Goal: Communication & Community: Answer question/provide support

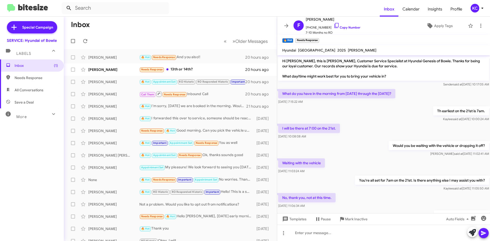
scroll to position [44, 0]
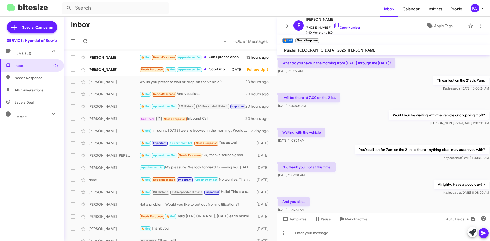
scroll to position [44, 0]
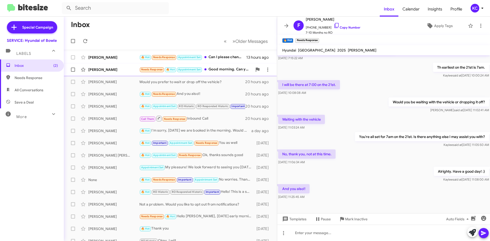
click at [220, 67] on div "Needs Response 🔥 Hot Appointment Set Good morning. Can you pick the vehicle up …" at bounding box center [195, 70] width 113 height 6
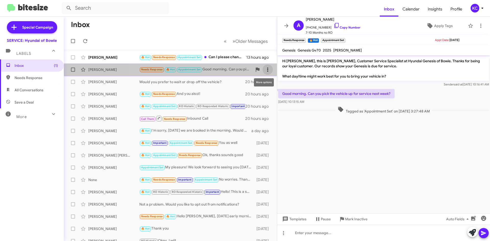
click at [262, 71] on span at bounding box center [267, 70] width 10 height 6
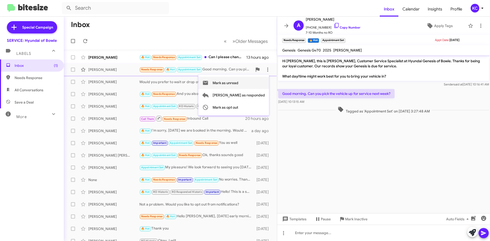
click at [238, 82] on span "Mark as unread" at bounding box center [225, 83] width 26 height 12
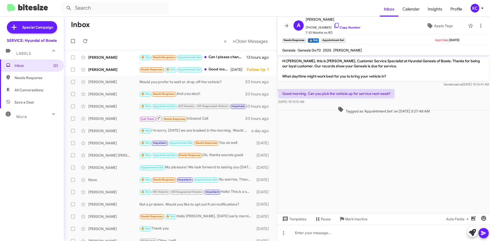
click at [169, 25] on mat-toolbar-row "Inbox" at bounding box center [170, 25] width 213 height 16
